Goal: Navigation & Orientation: Find specific page/section

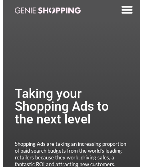
scroll to position [1855, 0]
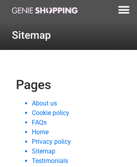
click at [40, 131] on link "Home" at bounding box center [40, 132] width 17 height 8
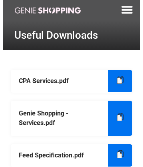
scroll to position [479, 0]
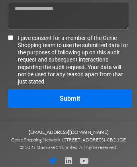
click at [51, 163] on icon at bounding box center [53, 161] width 8 height 8
